Goal: Information Seeking & Learning: Check status

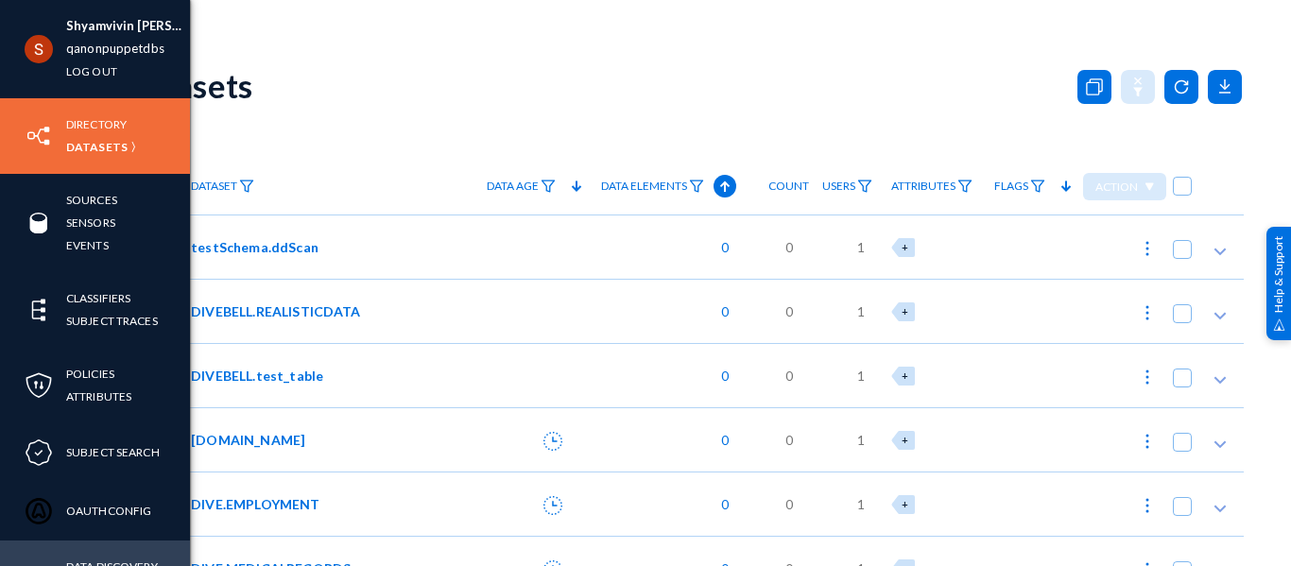
click at [100, 558] on link "Data Discovery Users" at bounding box center [128, 577] width 124 height 43
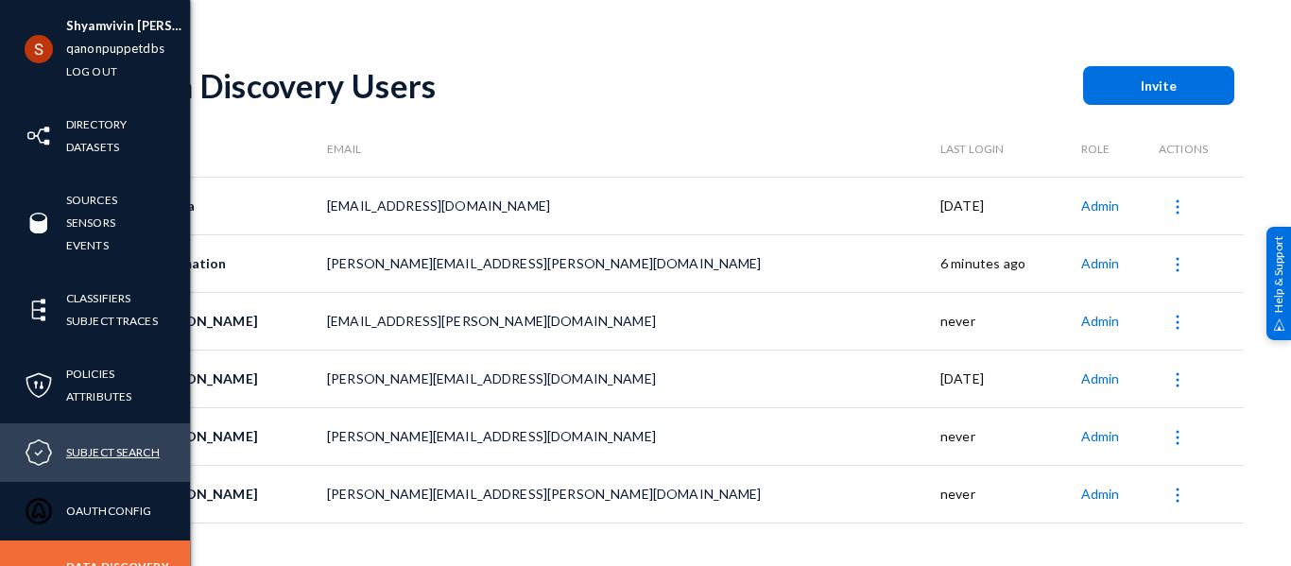
click at [109, 443] on link "Subject Search" at bounding box center [113, 452] width 94 height 22
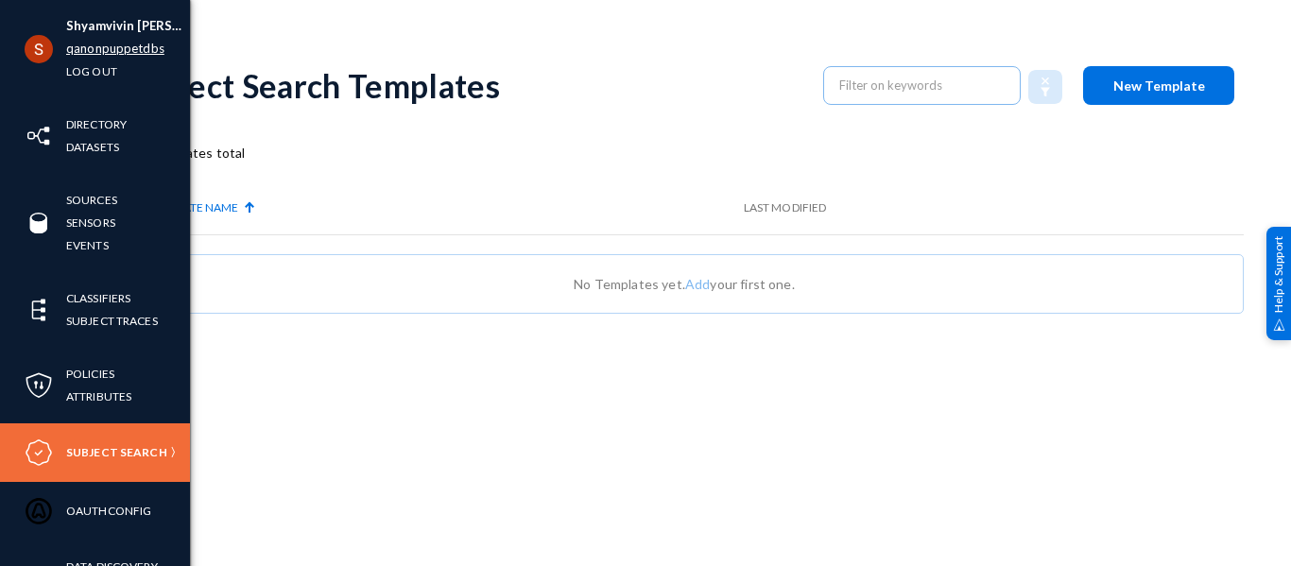
click at [107, 51] on link "qanonpuppetdbs" at bounding box center [115, 49] width 98 height 22
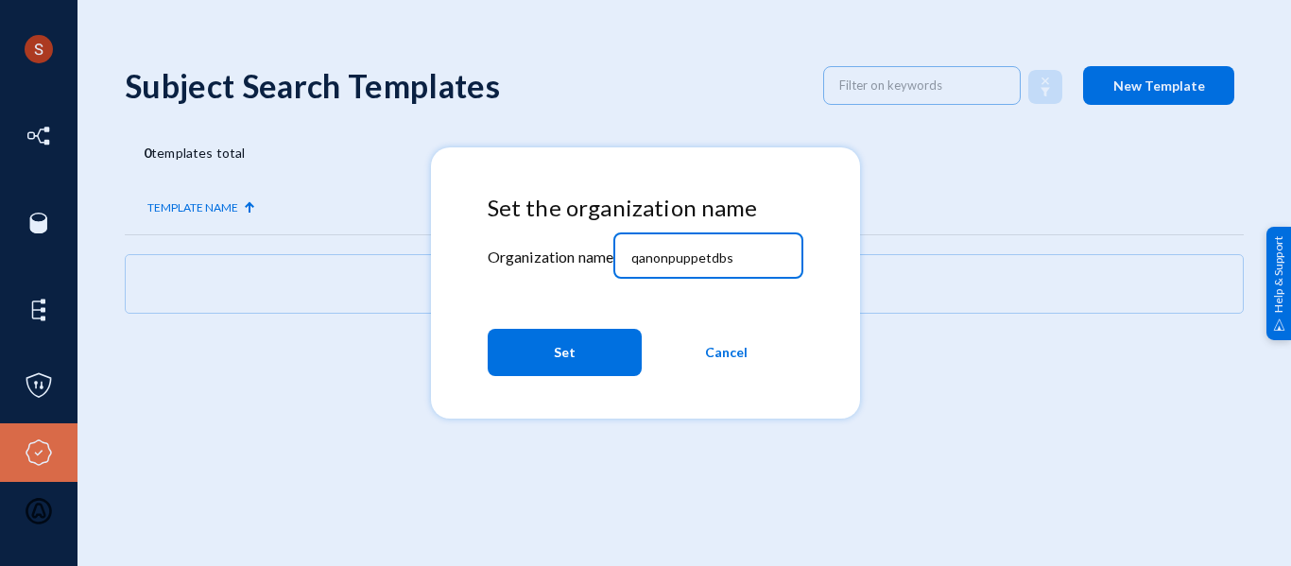
drag, startPoint x: 747, startPoint y: 253, endPoint x: 455, endPoint y: 266, distance: 292.3
click at [463, 268] on mat-dialog-container "Set the organization name Organization name qanonpuppetdbs Set Cancel" at bounding box center [646, 282] width 430 height 271
type input "tandl"
click at [500, 360] on button "Set" at bounding box center [565, 352] width 154 height 47
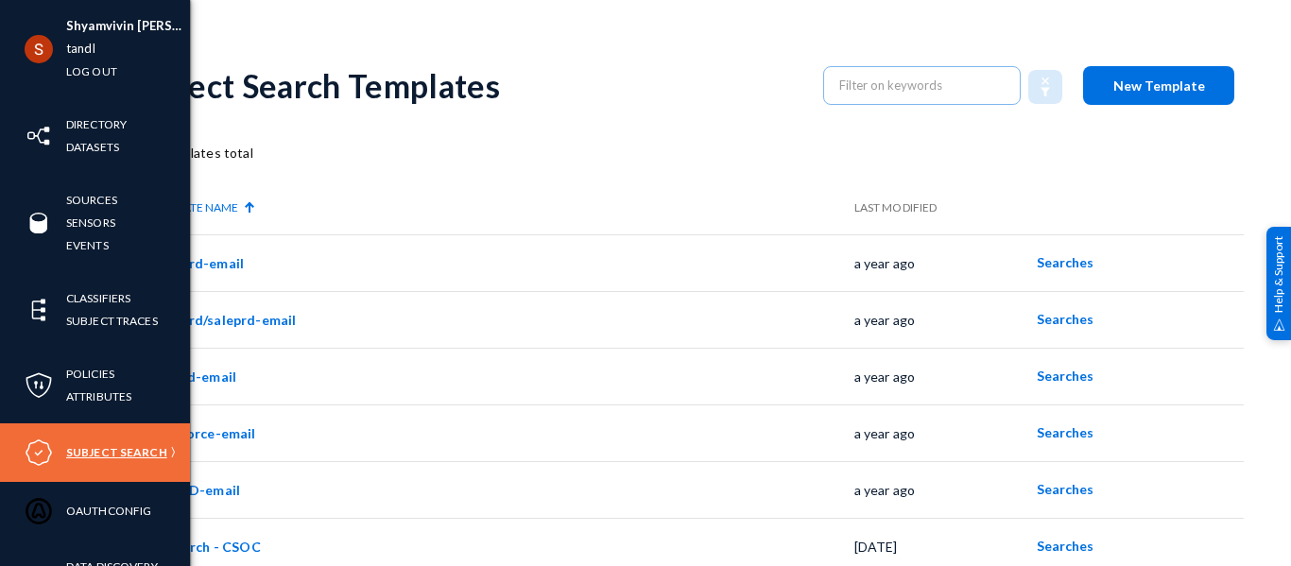
click at [106, 457] on link "Subject Search" at bounding box center [116, 452] width 101 height 22
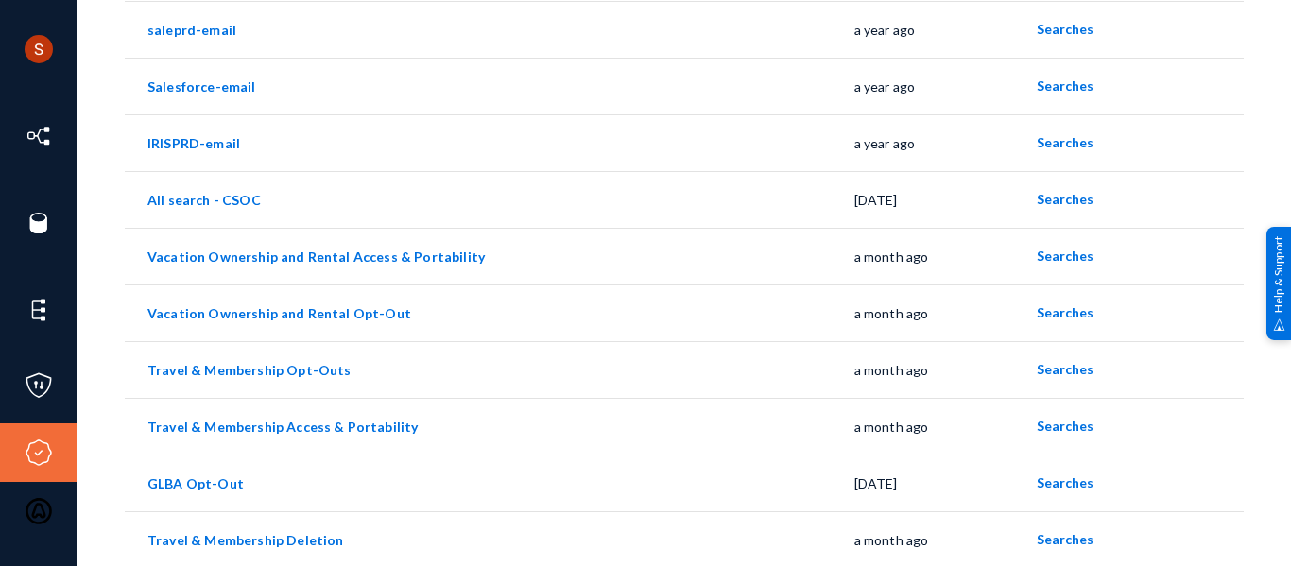
scroll to position [396, 0]
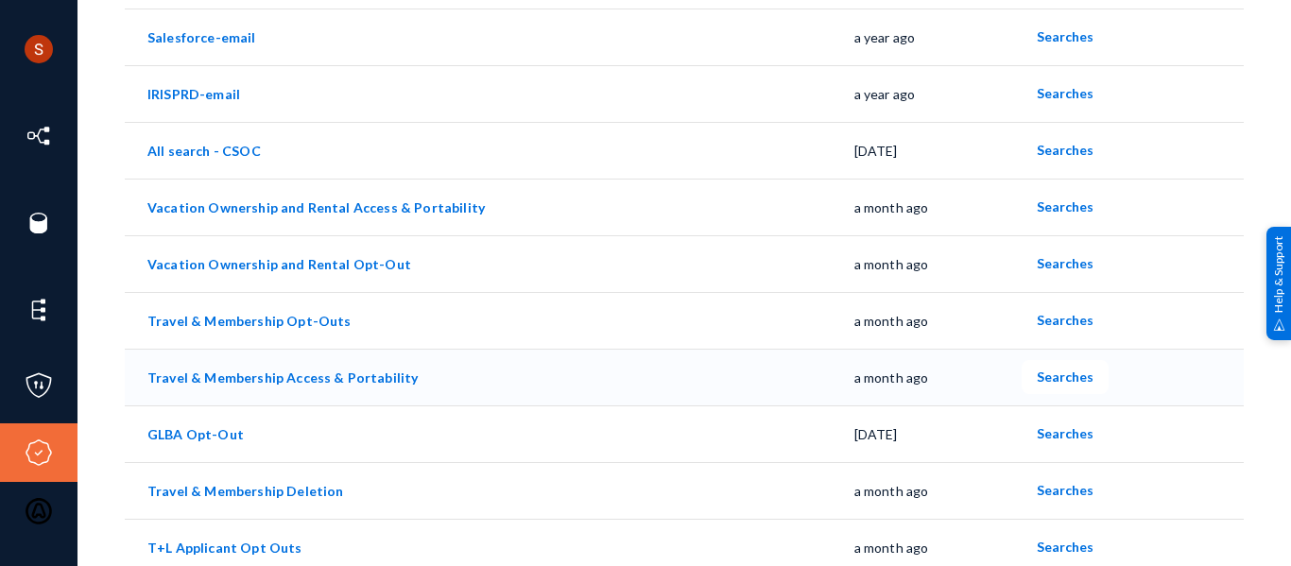
click at [230, 384] on link "Travel & Membership Access & Portability" at bounding box center [282, 378] width 270 height 16
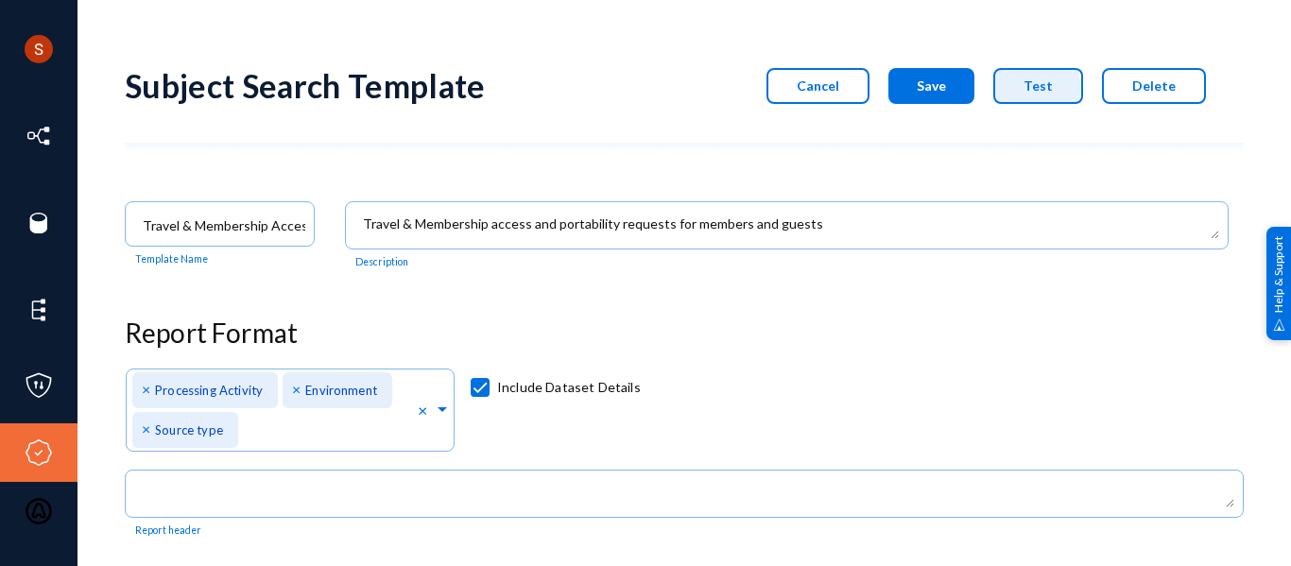
click at [1019, 88] on button "Test" at bounding box center [1038, 86] width 90 height 36
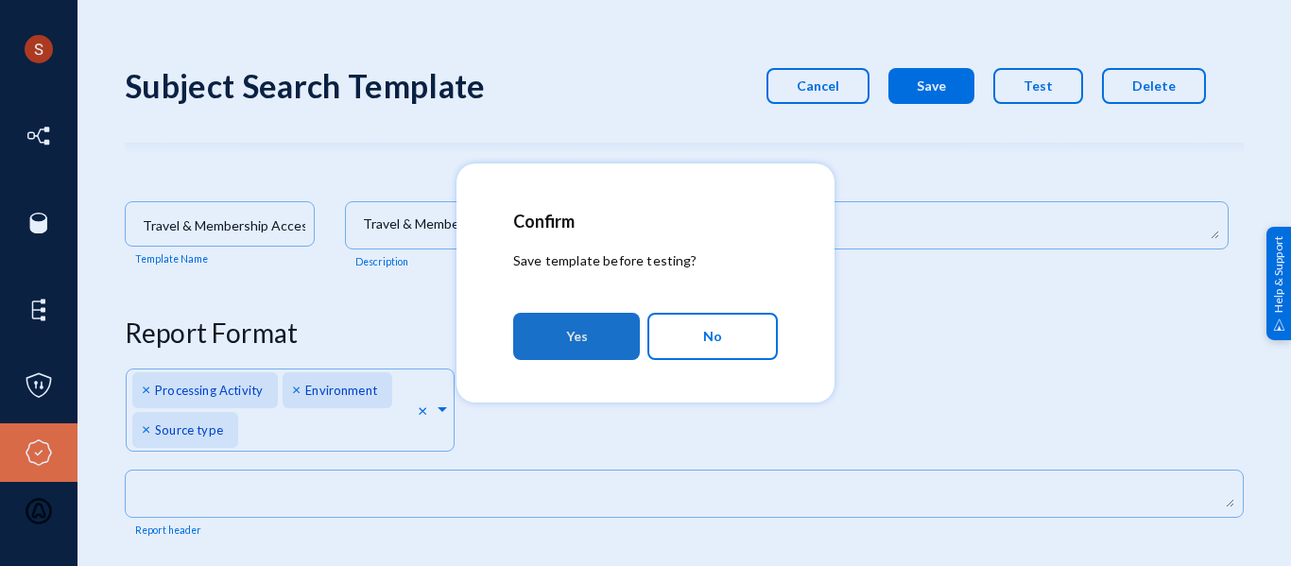
click at [582, 324] on span "Yes" at bounding box center [577, 336] width 22 height 34
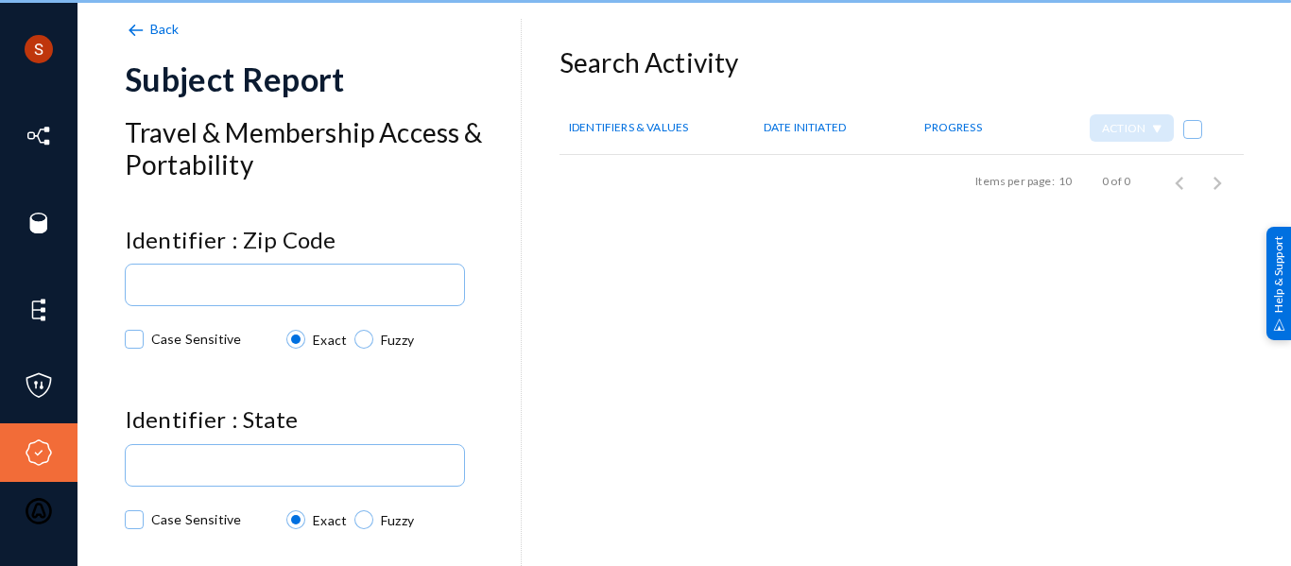
checkbox input "true"
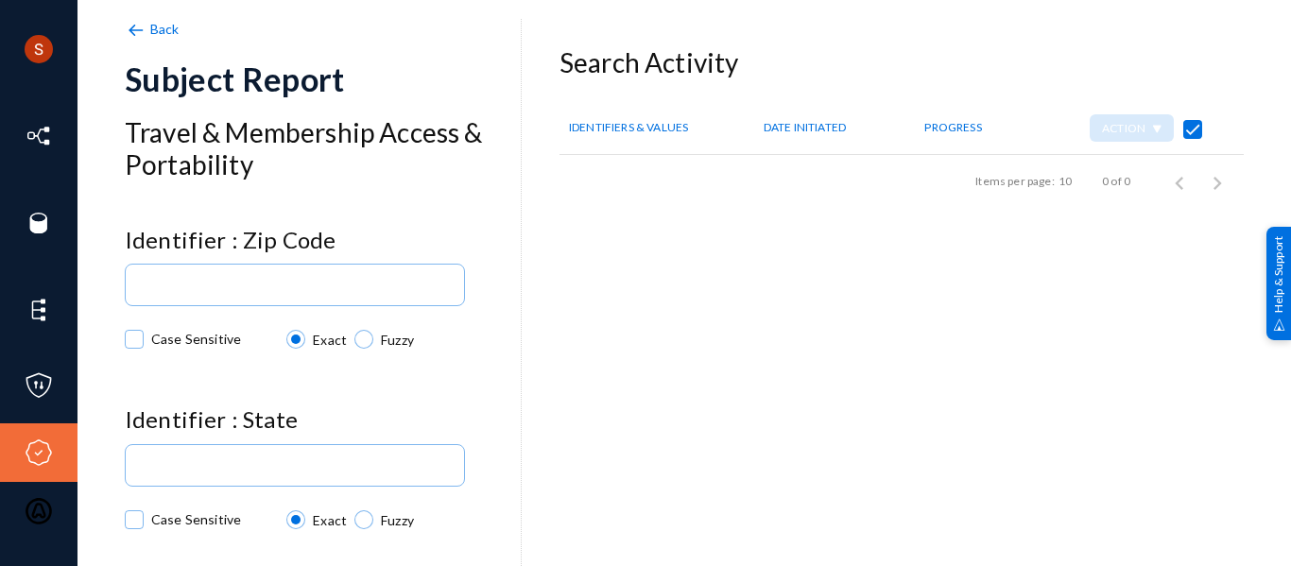
click at [157, 33] on span "Back" at bounding box center [164, 29] width 29 height 16
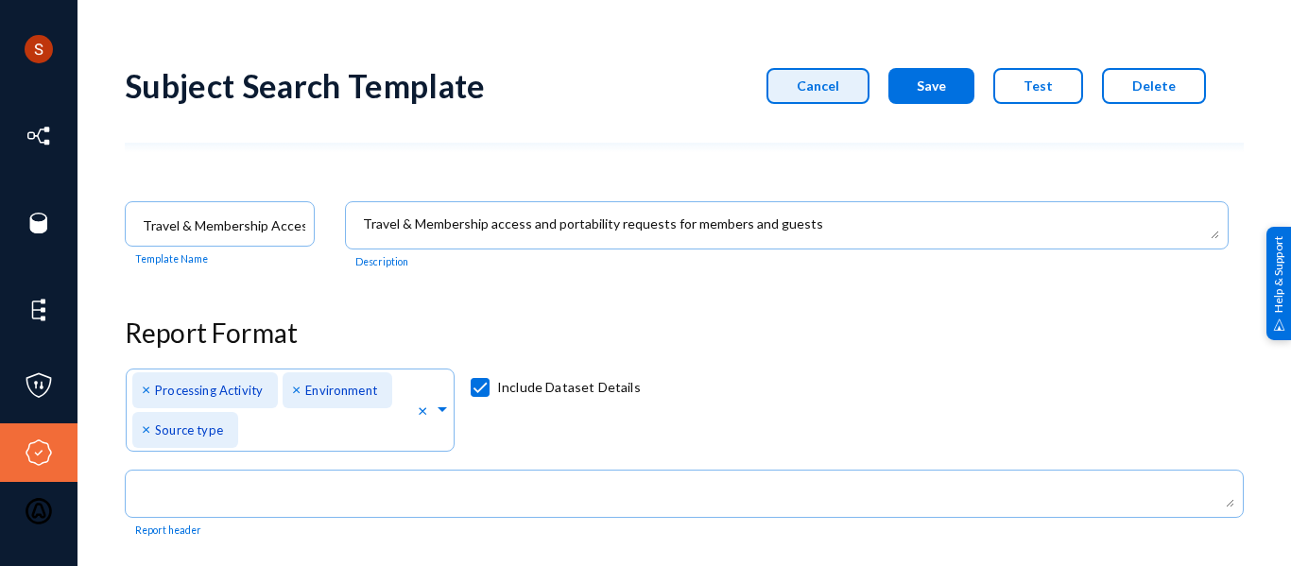
click at [864, 68] on button "Cancel" at bounding box center [818, 86] width 103 height 36
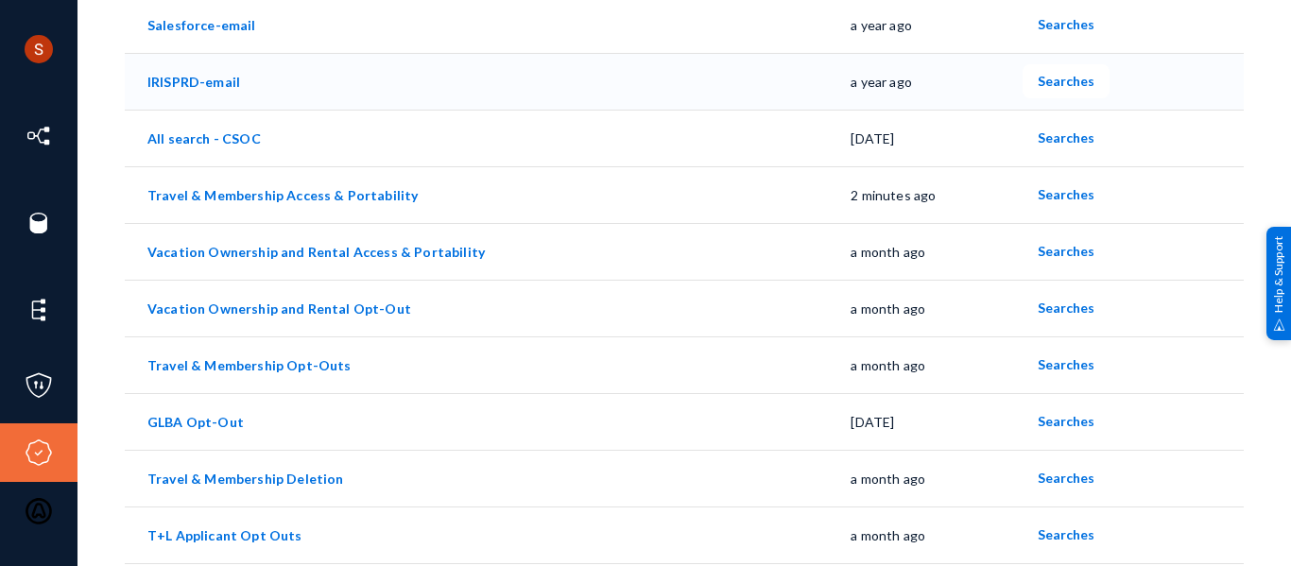
scroll to position [420, 0]
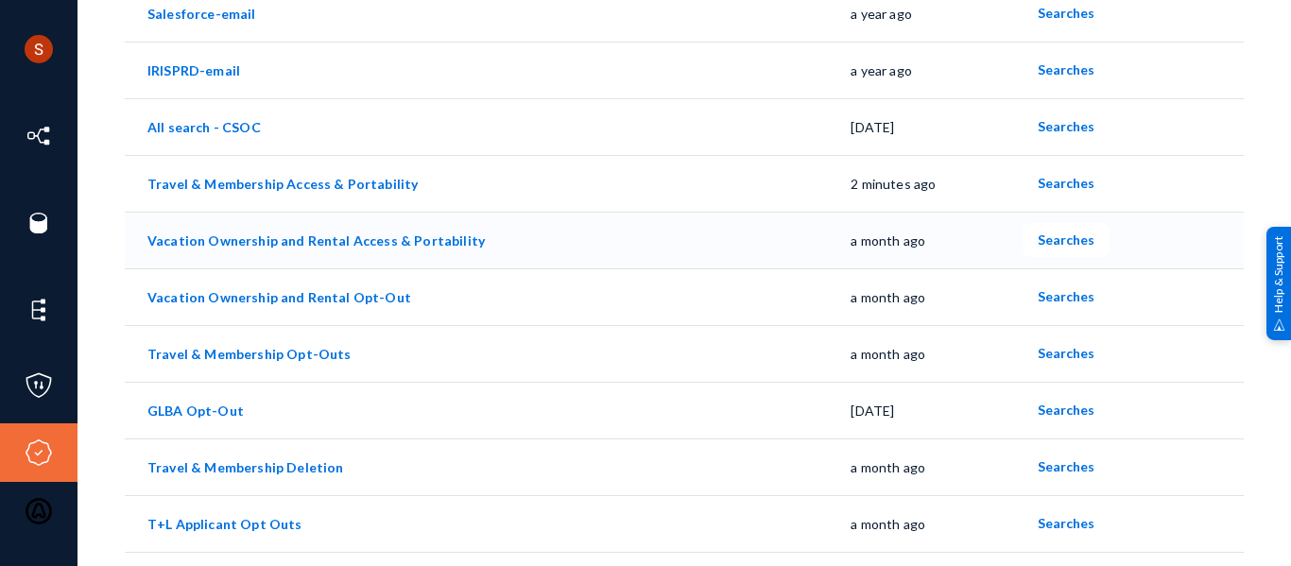
click at [238, 246] on link "Vacation Ownership and Rental Access & Portability" at bounding box center [315, 241] width 337 height 16
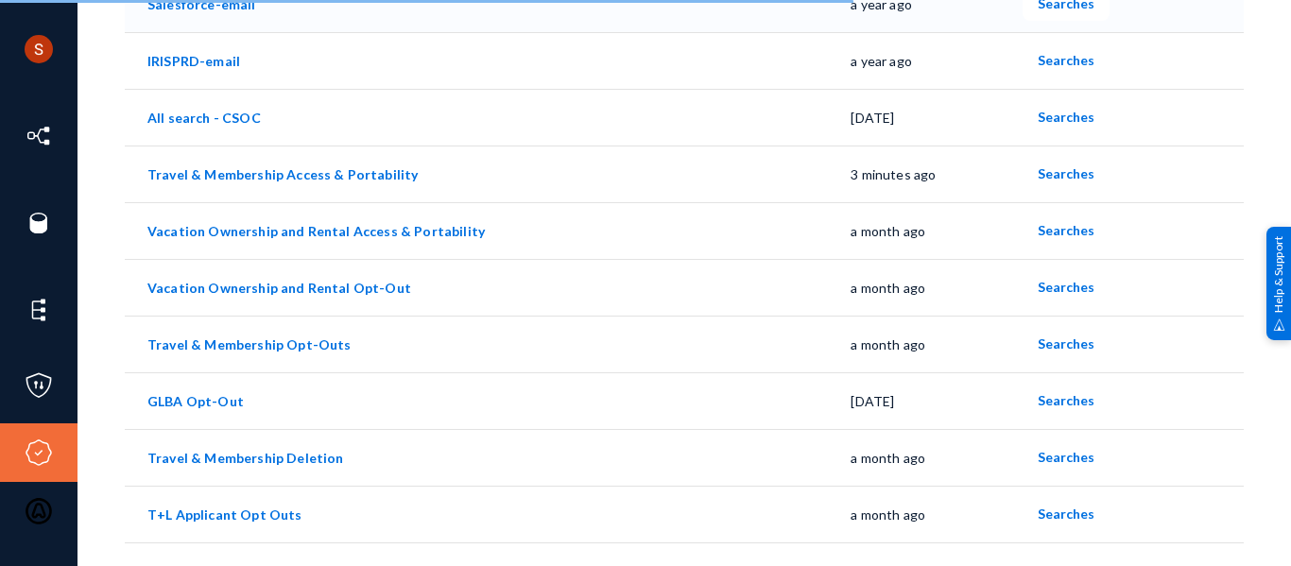
scroll to position [430, 0]
click at [1058, 227] on span "Searches" at bounding box center [1066, 229] width 57 height 16
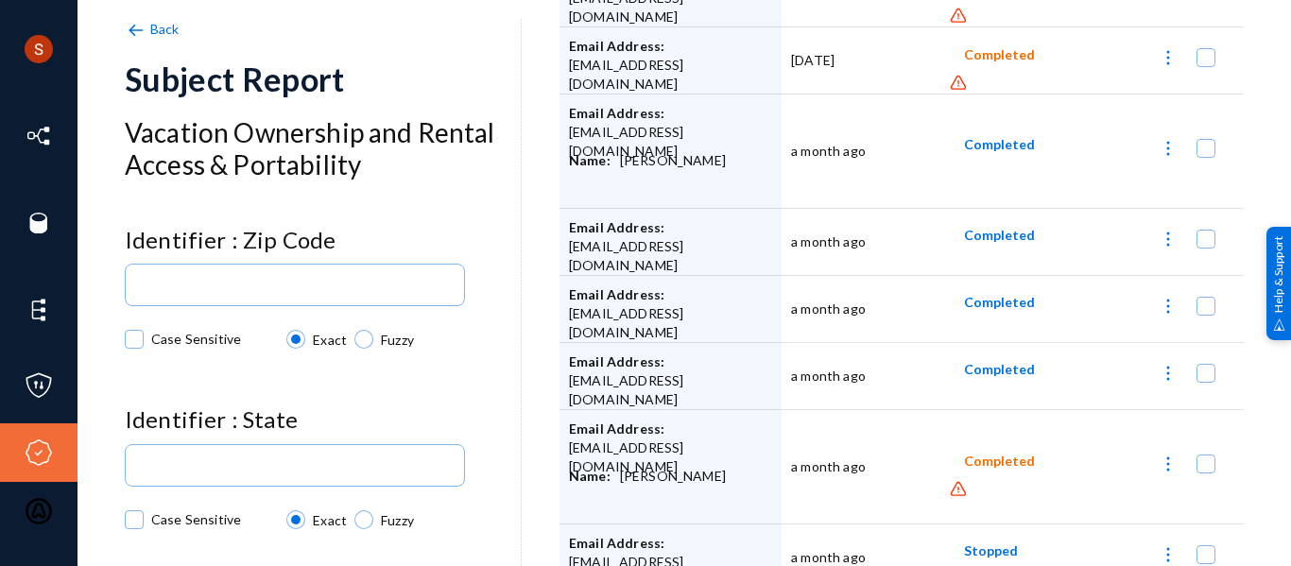
scroll to position [278, 0]
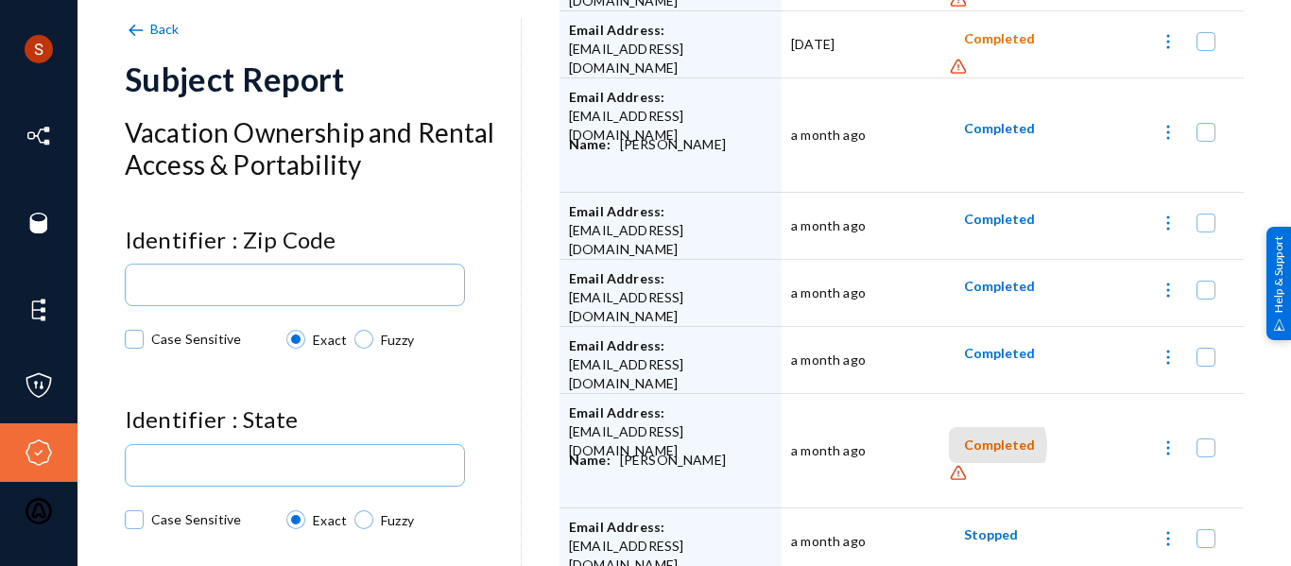
click at [976, 446] on span "Completed" at bounding box center [999, 446] width 71 height 16
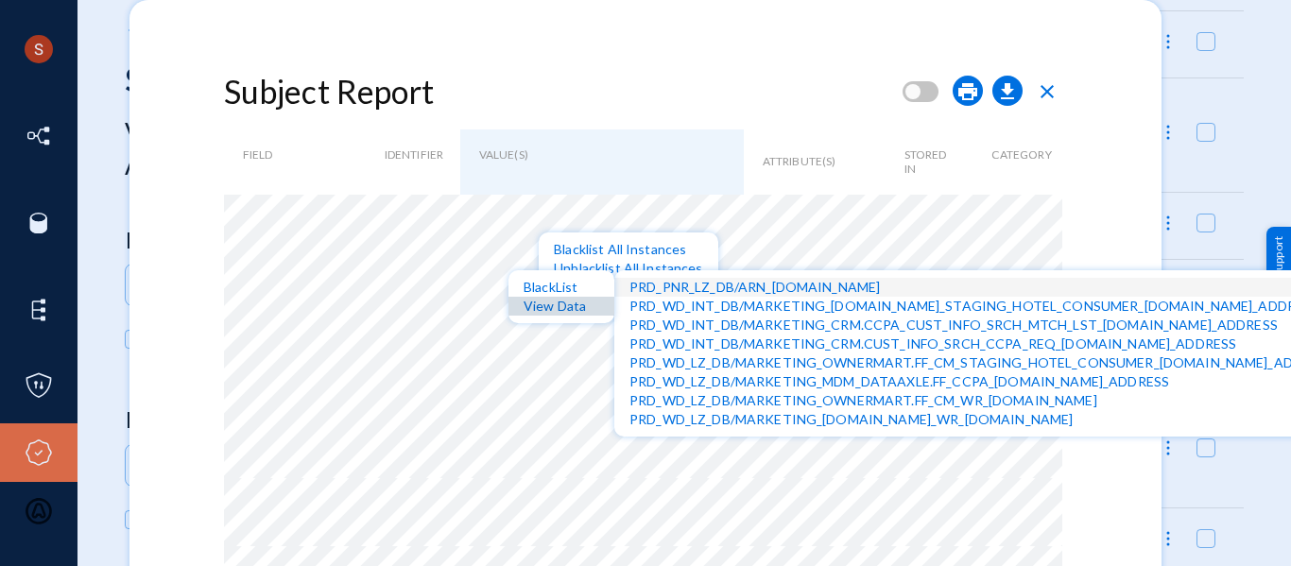
click at [573, 304] on div "View Data" at bounding box center [561, 306] width 106 height 19
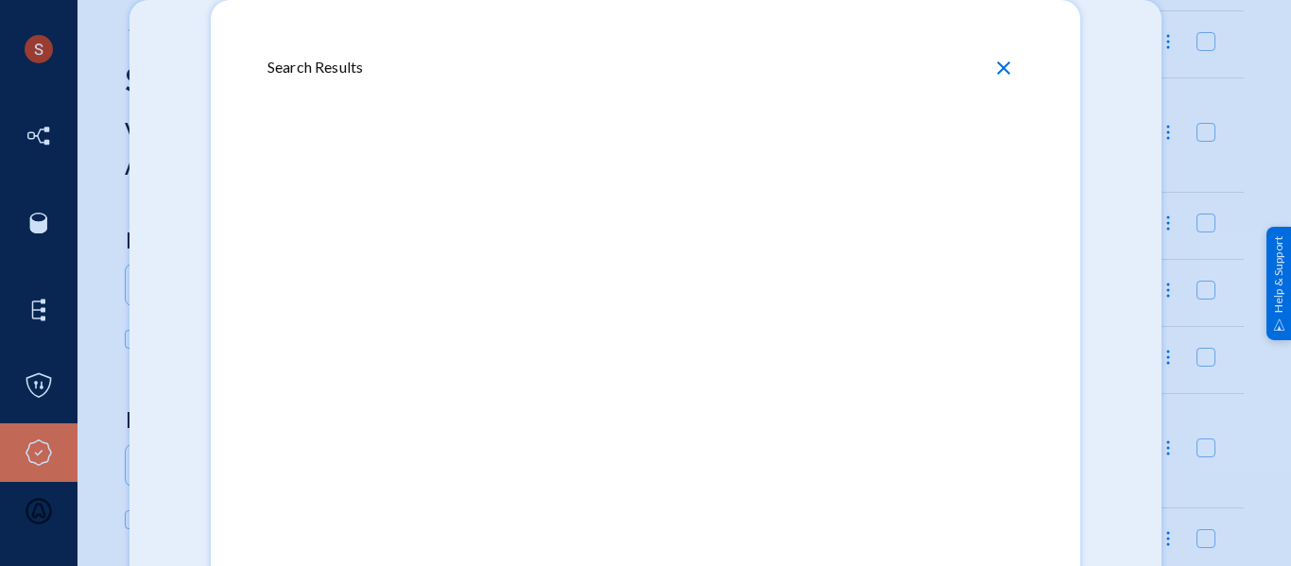
click at [673, 275] on div at bounding box center [645, 370] width 756 height 567
click at [1005, 70] on span "close" at bounding box center [1003, 68] width 23 height 23
click at [1005, 67] on span "close" at bounding box center [1003, 68] width 23 height 23
click at [1008, 66] on span "close" at bounding box center [1003, 68] width 23 height 23
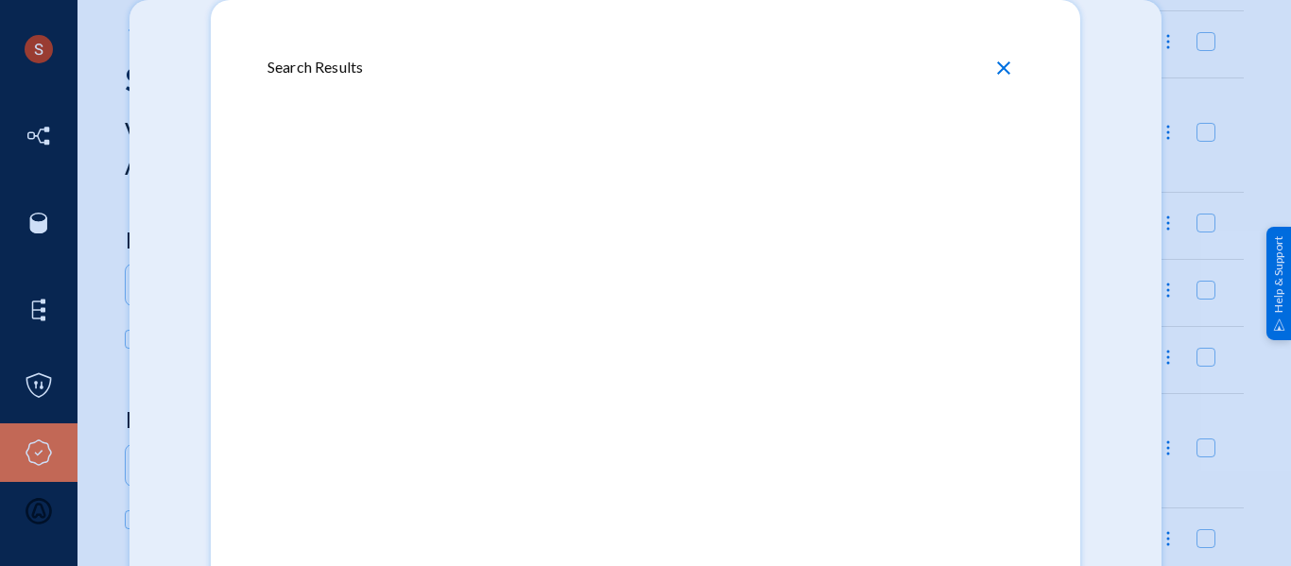
click at [1008, 66] on span "close" at bounding box center [1003, 68] width 23 height 23
click at [1002, 66] on span "close" at bounding box center [1003, 68] width 23 height 23
click at [1008, 72] on span "close" at bounding box center [1003, 68] width 23 height 23
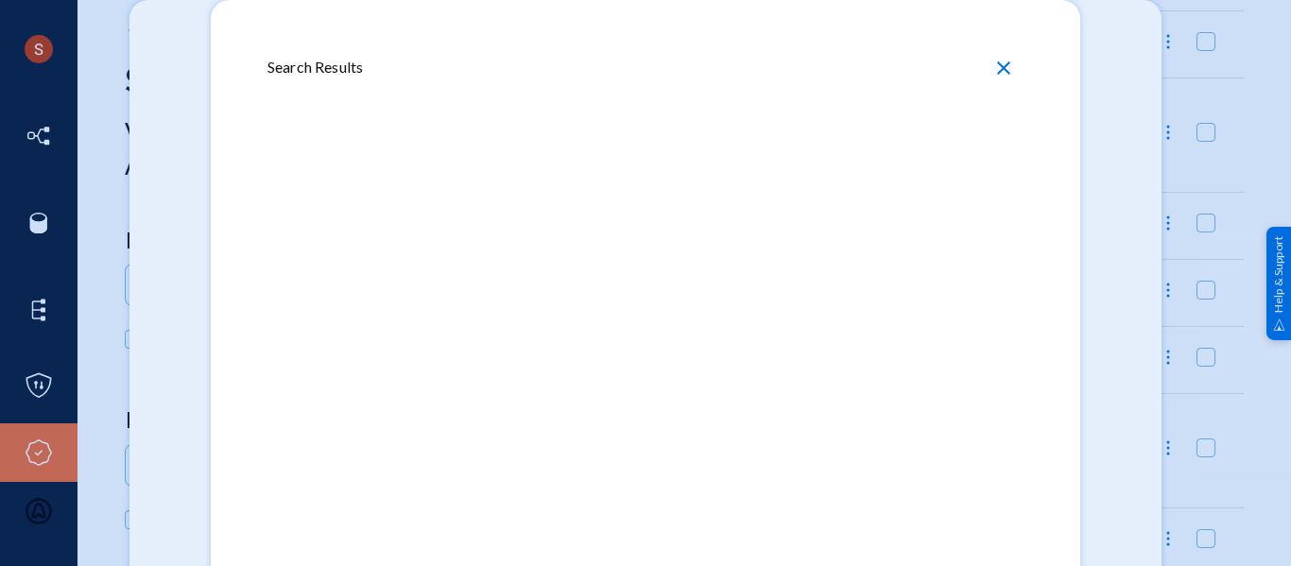
click at [1111, 59] on div at bounding box center [645, 283] width 1291 height 566
click at [998, 68] on span "close" at bounding box center [1003, 68] width 23 height 23
click at [1005, 67] on span "close" at bounding box center [1003, 68] width 23 height 23
click at [1103, 57] on div at bounding box center [645, 283] width 1291 height 566
click at [1009, 65] on span "close" at bounding box center [1003, 68] width 23 height 23
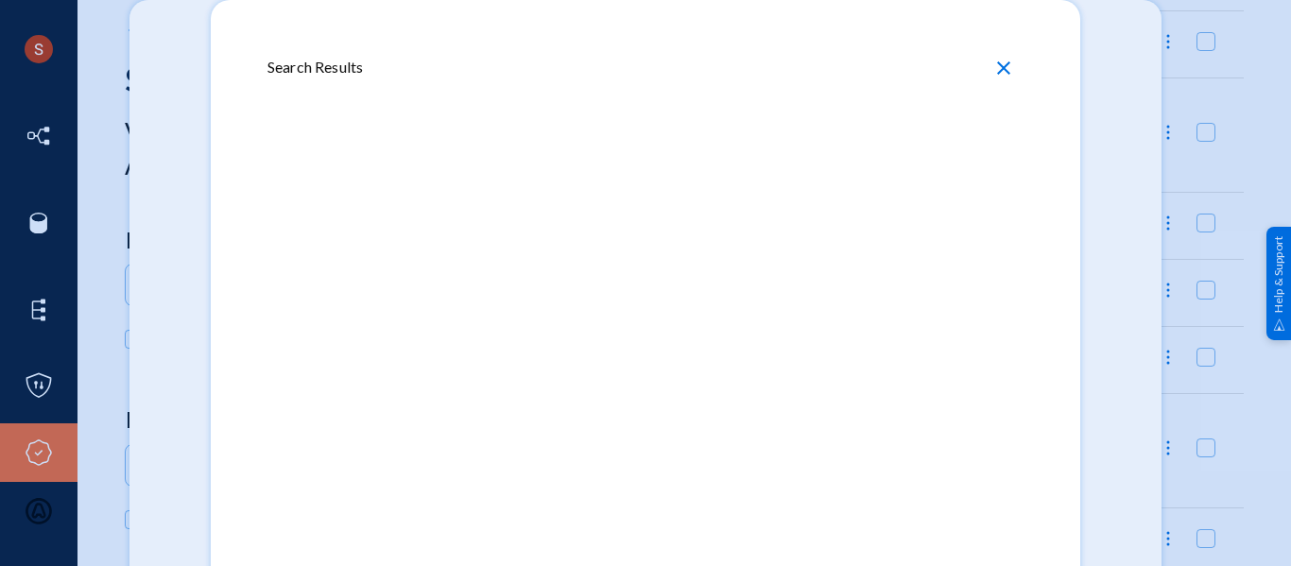
click at [1005, 66] on span "close" at bounding box center [1003, 68] width 23 height 23
click at [1084, 83] on div at bounding box center [645, 283] width 1291 height 566
click at [1096, 71] on div at bounding box center [645, 283] width 1291 height 566
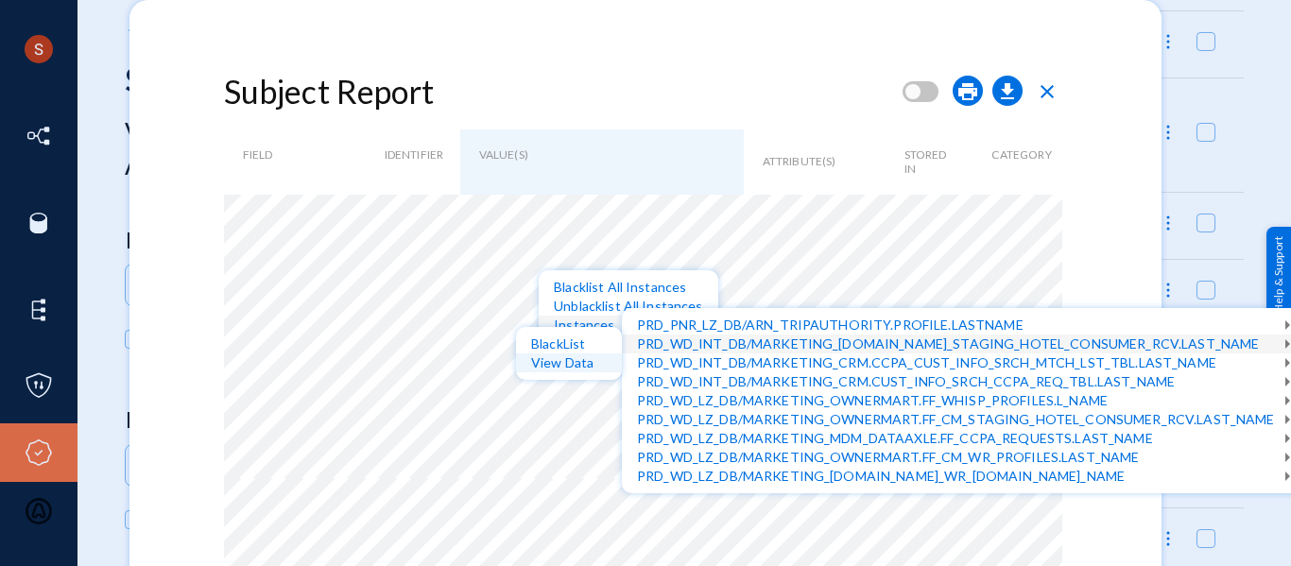
click at [555, 363] on div "View Data" at bounding box center [569, 362] width 106 height 19
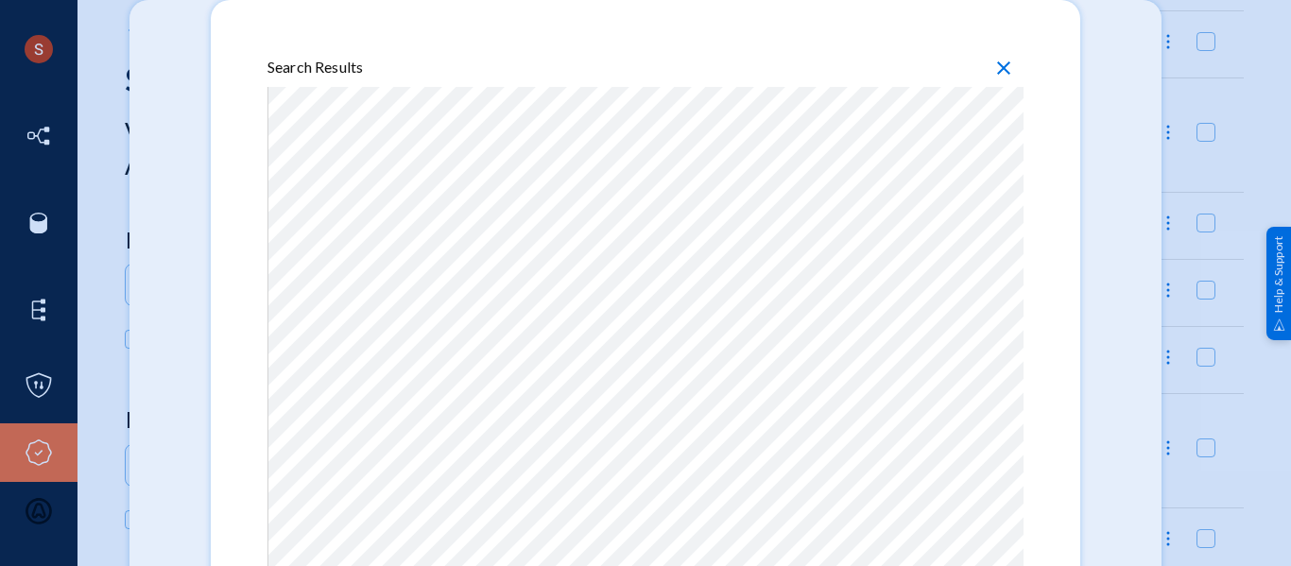
click at [999, 68] on span "close" at bounding box center [1003, 68] width 23 height 23
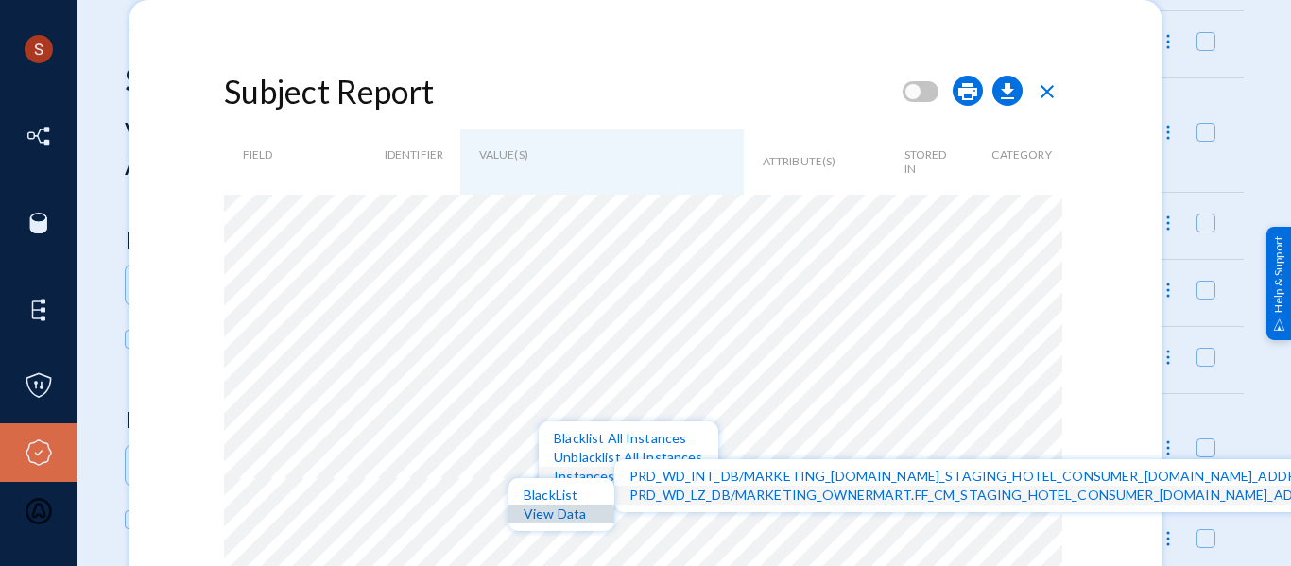
click at [550, 517] on div "View Data" at bounding box center [561, 514] width 106 height 19
